Goal: Task Accomplishment & Management: Manage account settings

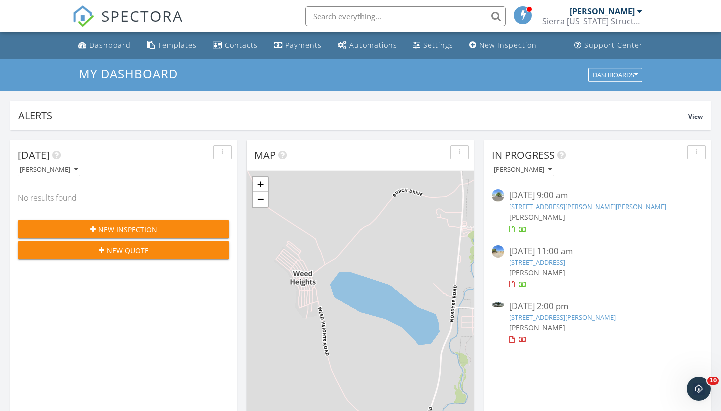
scroll to position [912, 721]
click at [580, 317] on link "103-109 Gillman Circle , Kingston, 89310" at bounding box center [562, 316] width 107 height 9
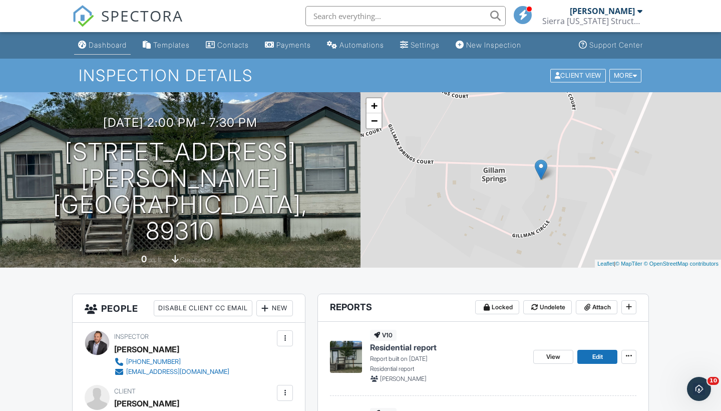
click at [106, 50] on link "Dashboard" at bounding box center [102, 45] width 57 height 19
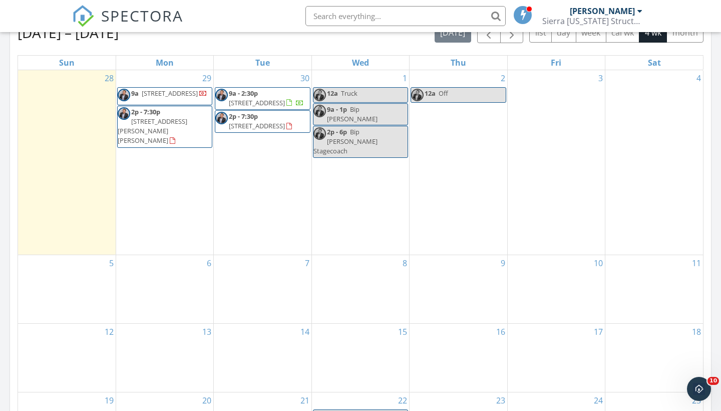
scroll to position [456, 0]
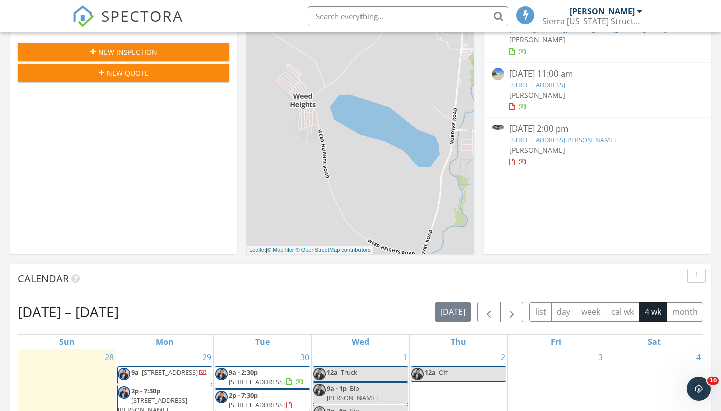
scroll to position [292, 0]
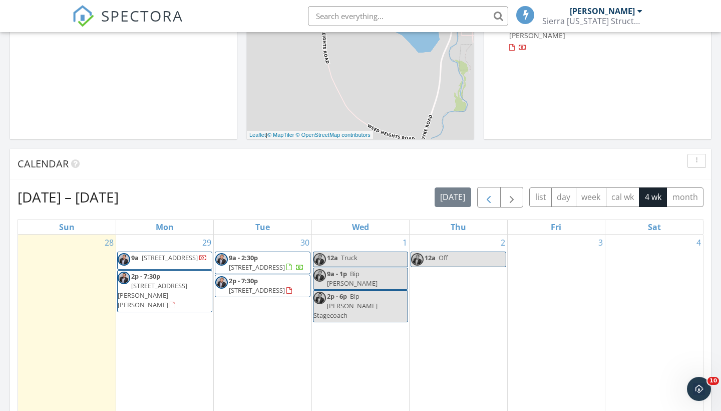
click at [490, 196] on span "button" at bounding box center [489, 197] width 12 height 12
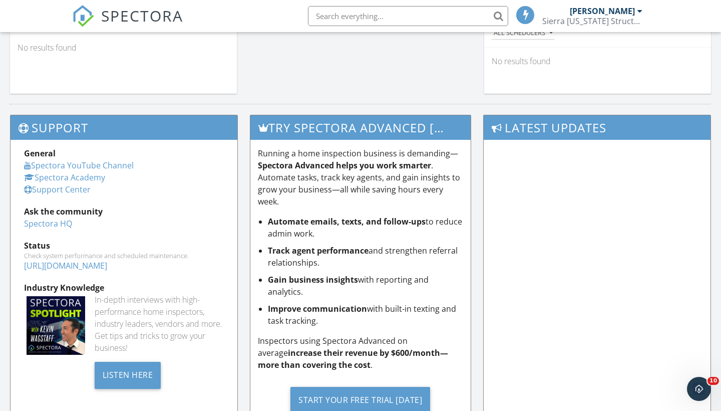
scroll to position [724, 0]
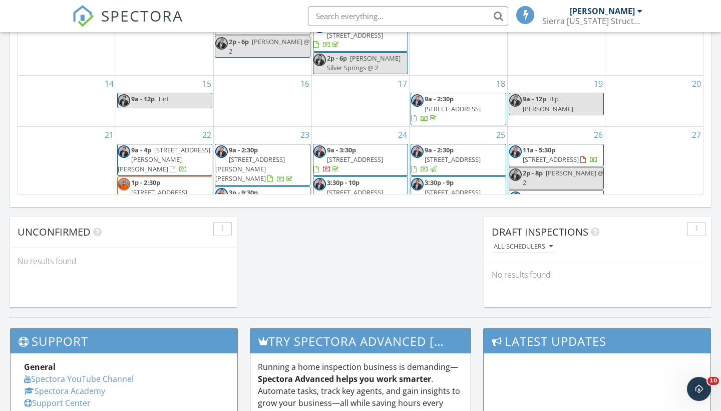
drag, startPoint x: 318, startPoint y: 177, endPoint x: 290, endPoint y: 168, distance: 29.9
click at [285, 197] on span "123 N Broadway-155 E. A ST , Fallon 89406" at bounding box center [257, 201] width 56 height 9
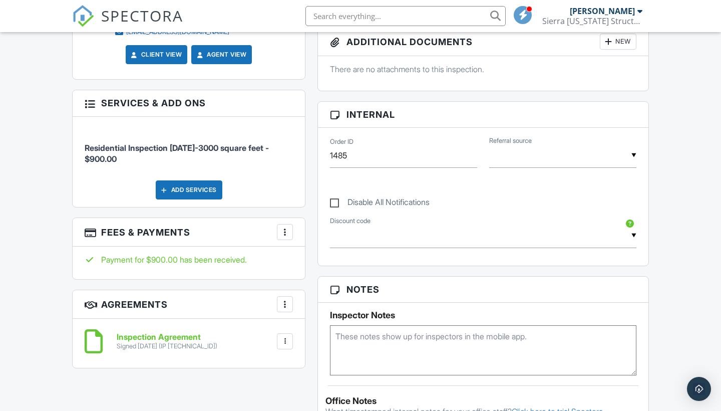
click at [161, 333] on h6 "Inspection Agreement" at bounding box center [167, 336] width 101 height 9
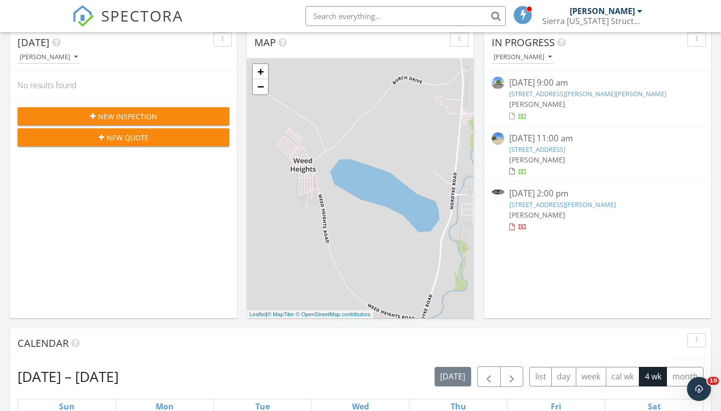
scroll to position [273, 0]
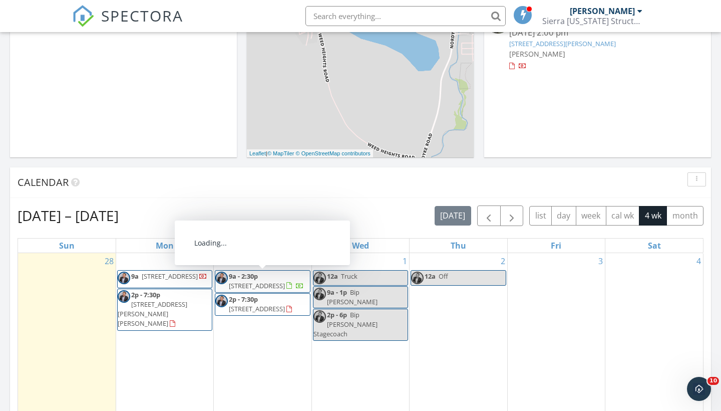
click at [257, 279] on span "9a - 2:30p" at bounding box center [243, 275] width 29 height 9
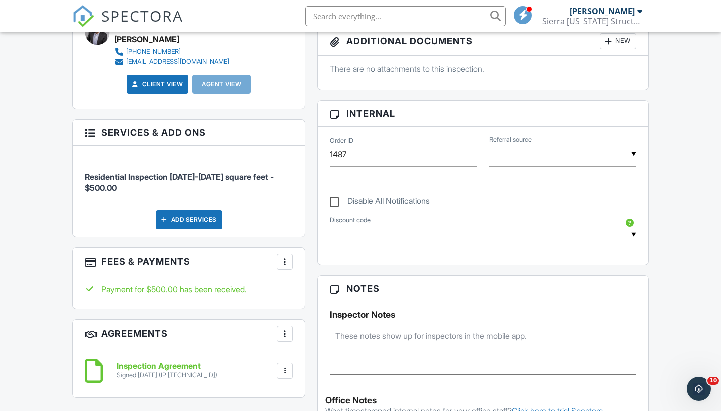
scroll to position [395, 0]
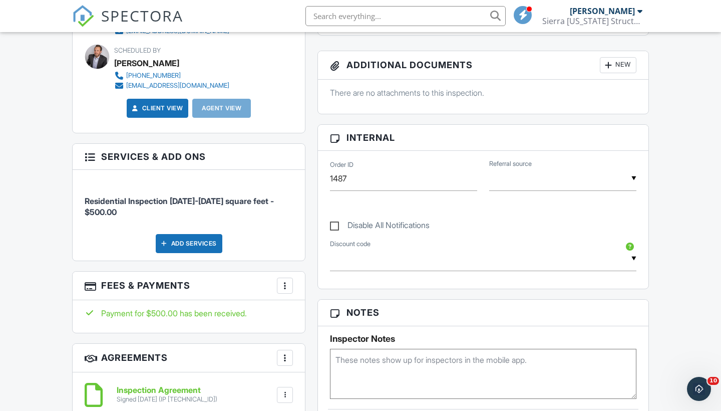
click at [335, 227] on label "Disable All Notifications" at bounding box center [380, 226] width 100 height 13
click at [335, 223] on input "Disable All Notifications" at bounding box center [333, 220] width 7 height 7
checkbox input "true"
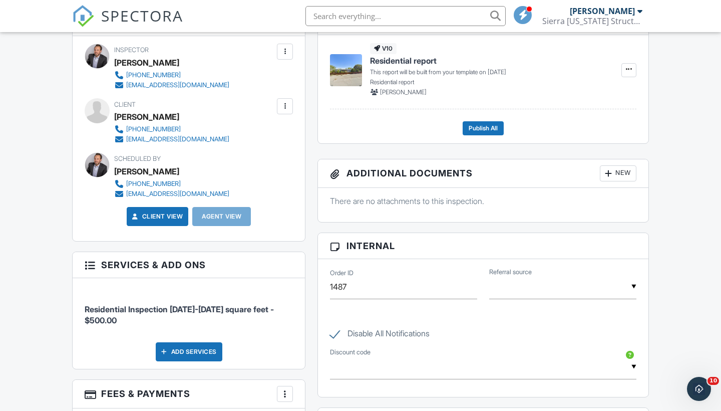
click at [204, 352] on div "Add Services" at bounding box center [189, 351] width 67 height 19
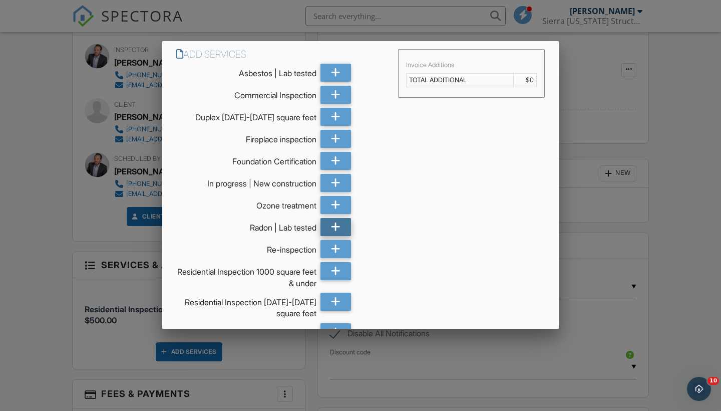
click at [337, 226] on icon at bounding box center [336, 227] width 10 height 18
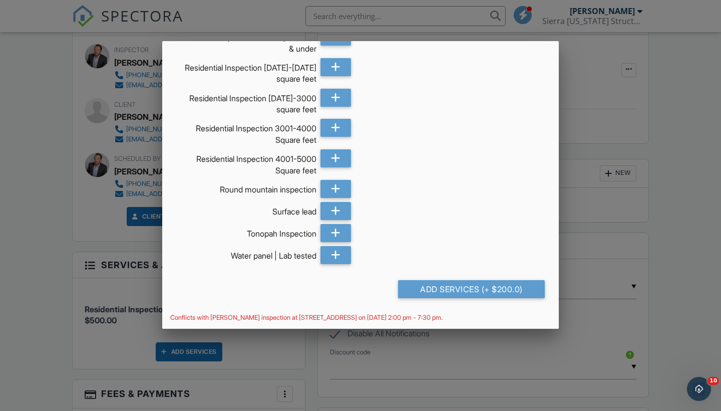
scroll to position [233, 0]
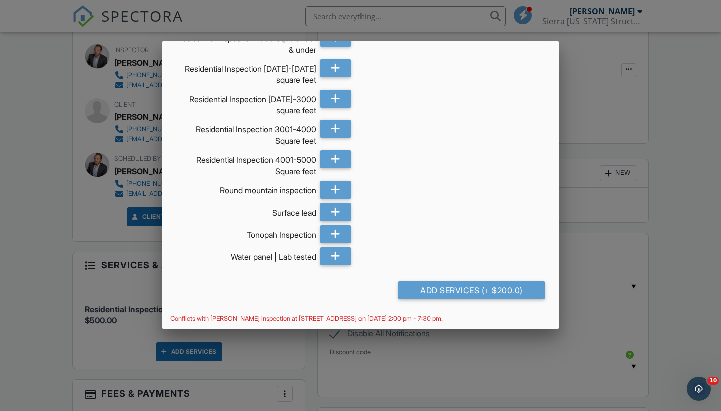
click at [446, 298] on div "Add Services (+ $200.0)" at bounding box center [471, 294] width 159 height 26
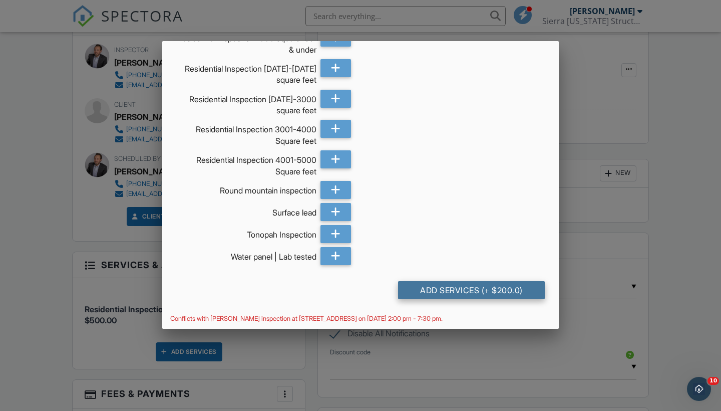
click at [448, 284] on div "Add Services (+ $200.0)" at bounding box center [471, 290] width 147 height 18
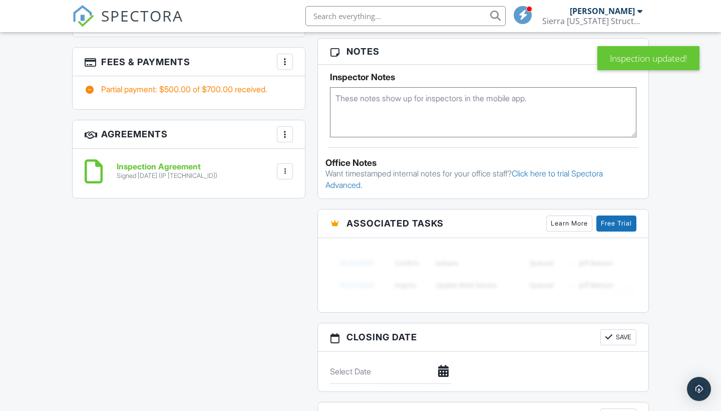
click at [173, 168] on h6 "Inspection Agreement" at bounding box center [167, 166] width 101 height 9
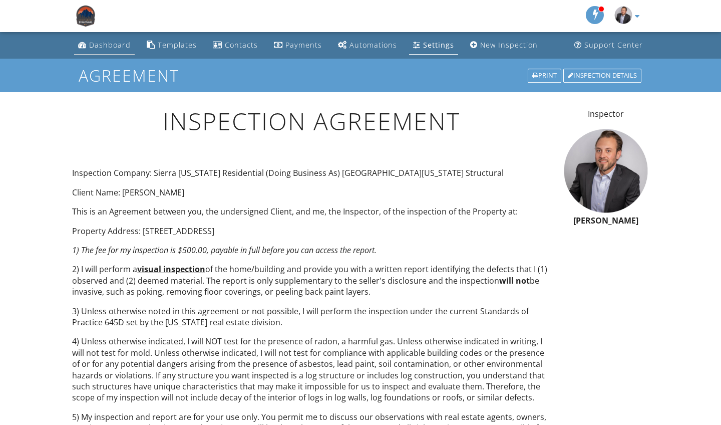
click at [100, 50] on link "Dashboard" at bounding box center [104, 45] width 61 height 19
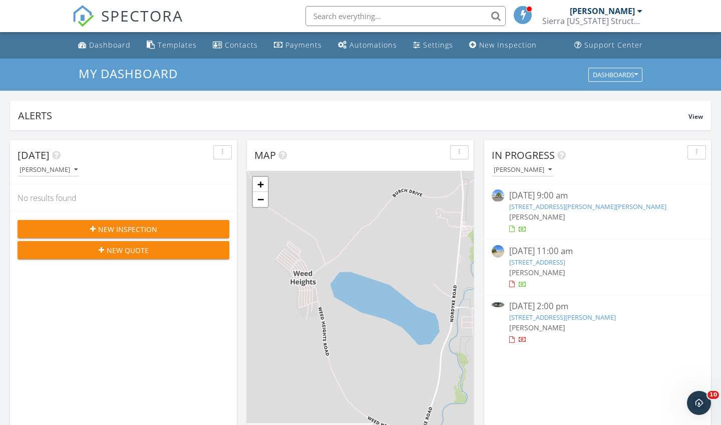
click at [565, 261] on link "[STREET_ADDRESS]" at bounding box center [537, 261] width 56 height 9
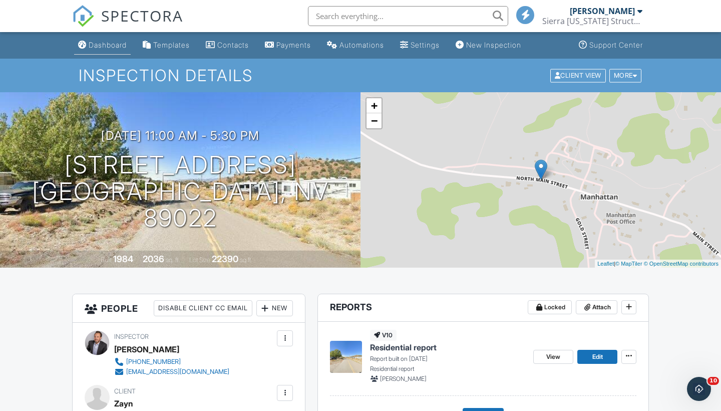
click at [107, 43] on div "Dashboard" at bounding box center [108, 45] width 38 height 9
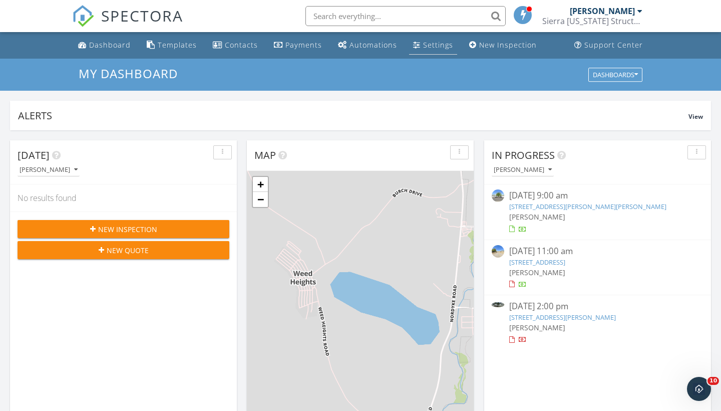
click at [439, 44] on div "Settings" at bounding box center [438, 45] width 30 height 10
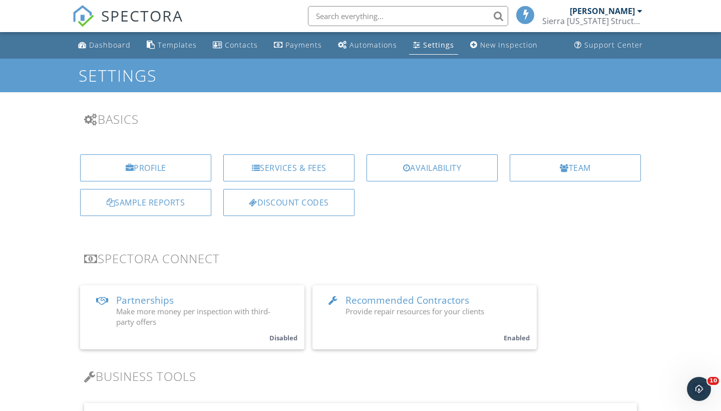
click at [573, 183] on div "Team" at bounding box center [575, 171] width 143 height 35
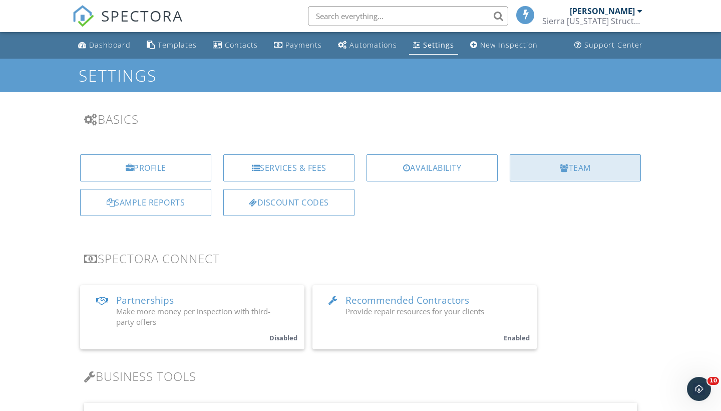
click at [573, 166] on div "Team" at bounding box center [575, 167] width 131 height 27
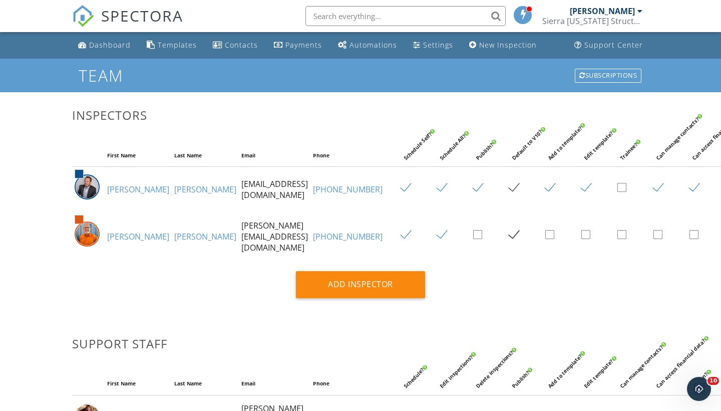
click at [437, 241] on label at bounding box center [446, 235] width 18 height 13
checkbox input "false"
click at [401, 241] on label at bounding box center [410, 235] width 18 height 13
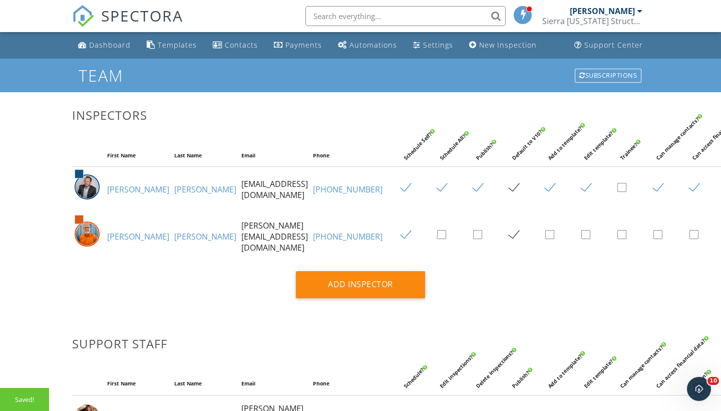
checkbox input "false"
click at [112, 53] on link "Dashboard" at bounding box center [104, 45] width 61 height 19
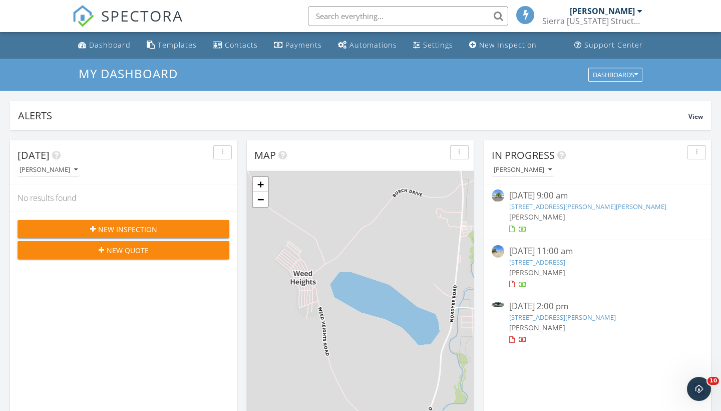
click at [565, 260] on link "[STREET_ADDRESS]" at bounding box center [537, 261] width 56 height 9
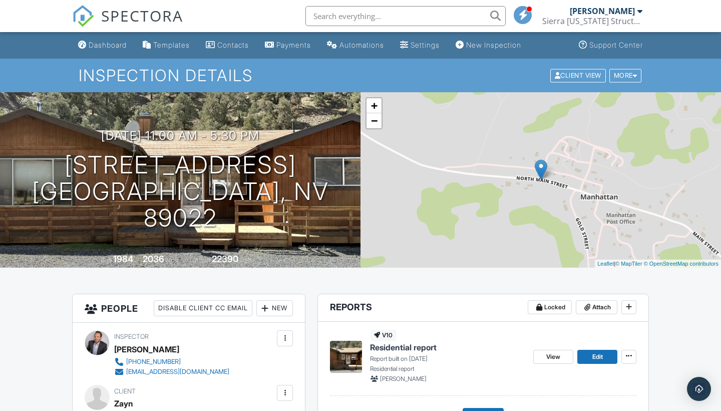
scroll to position [257, 0]
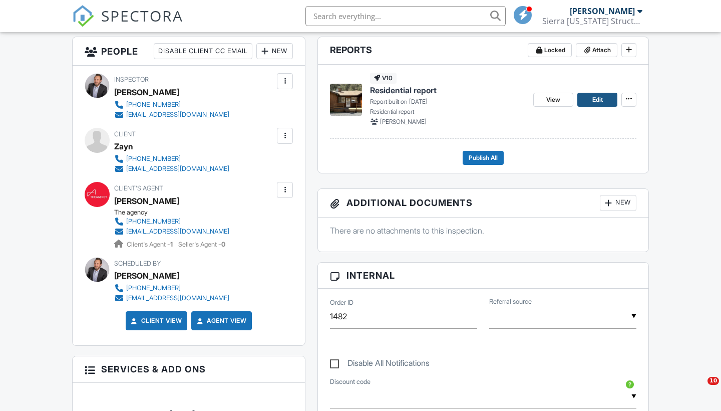
click at [594, 101] on span "Edit" at bounding box center [597, 100] width 11 height 10
